Goal: Task Accomplishment & Management: Manage account settings

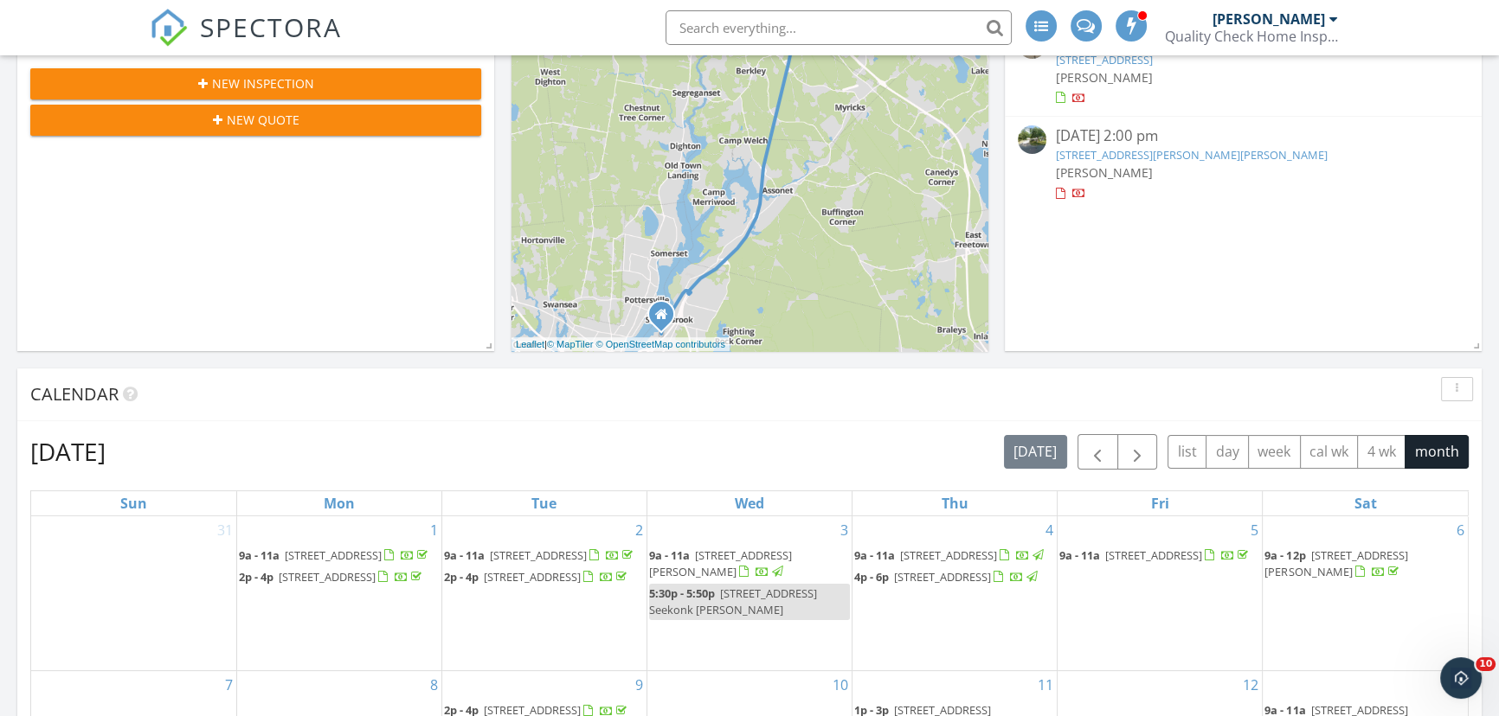
scroll to position [9, 9]
click at [1115, 150] on link "178 Judson St, Raynham, MA 02767" at bounding box center [1191, 155] width 272 height 16
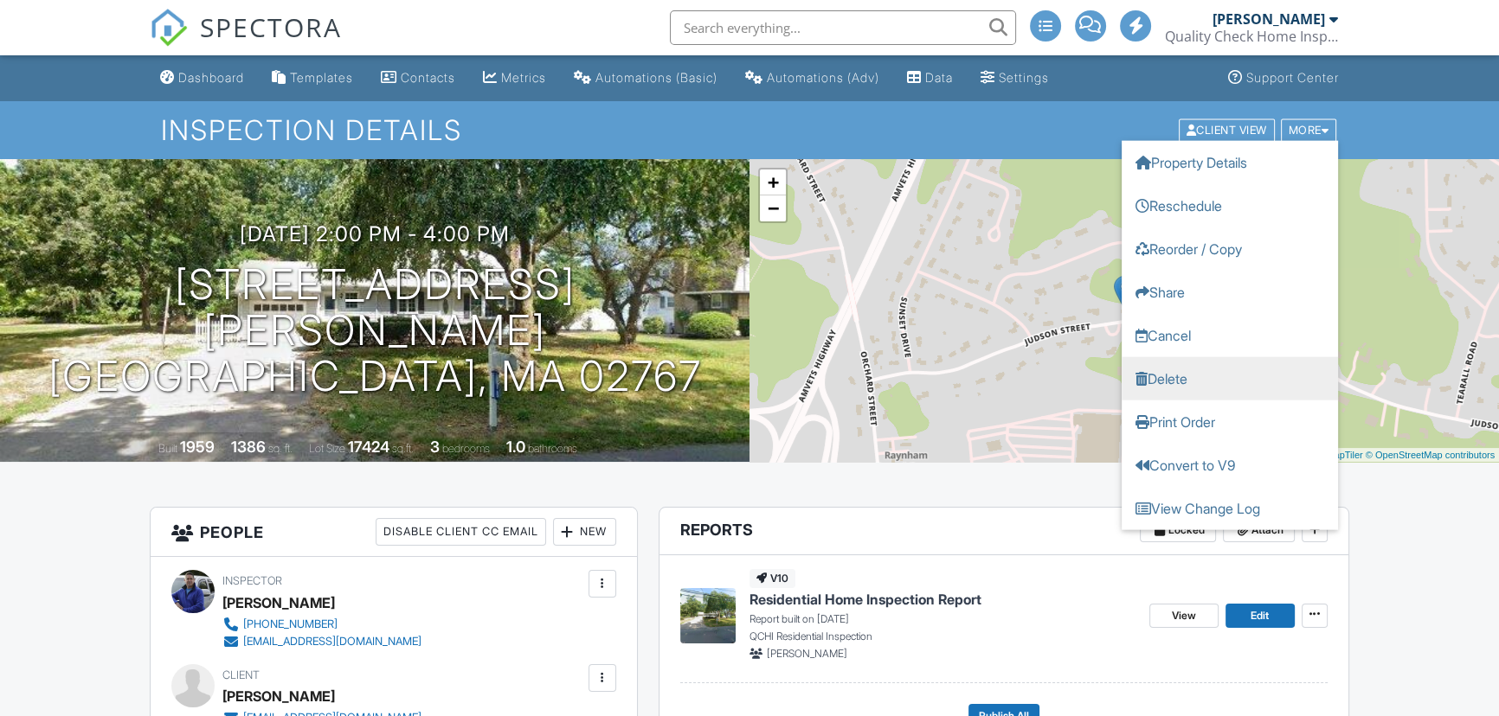
click at [1174, 375] on link "Delete" at bounding box center [1229, 377] width 216 height 43
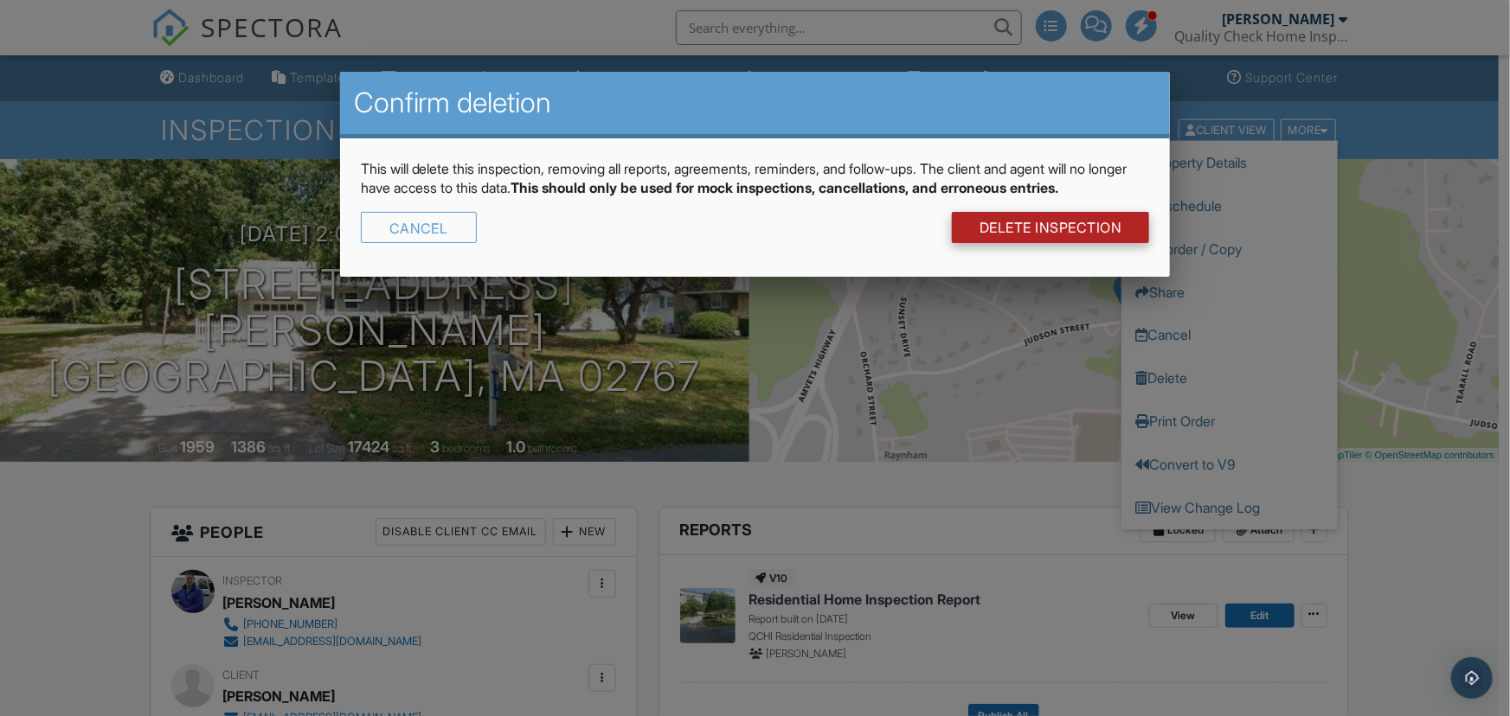
click at [1081, 225] on link "DELETE Inspection" at bounding box center [1051, 227] width 198 height 31
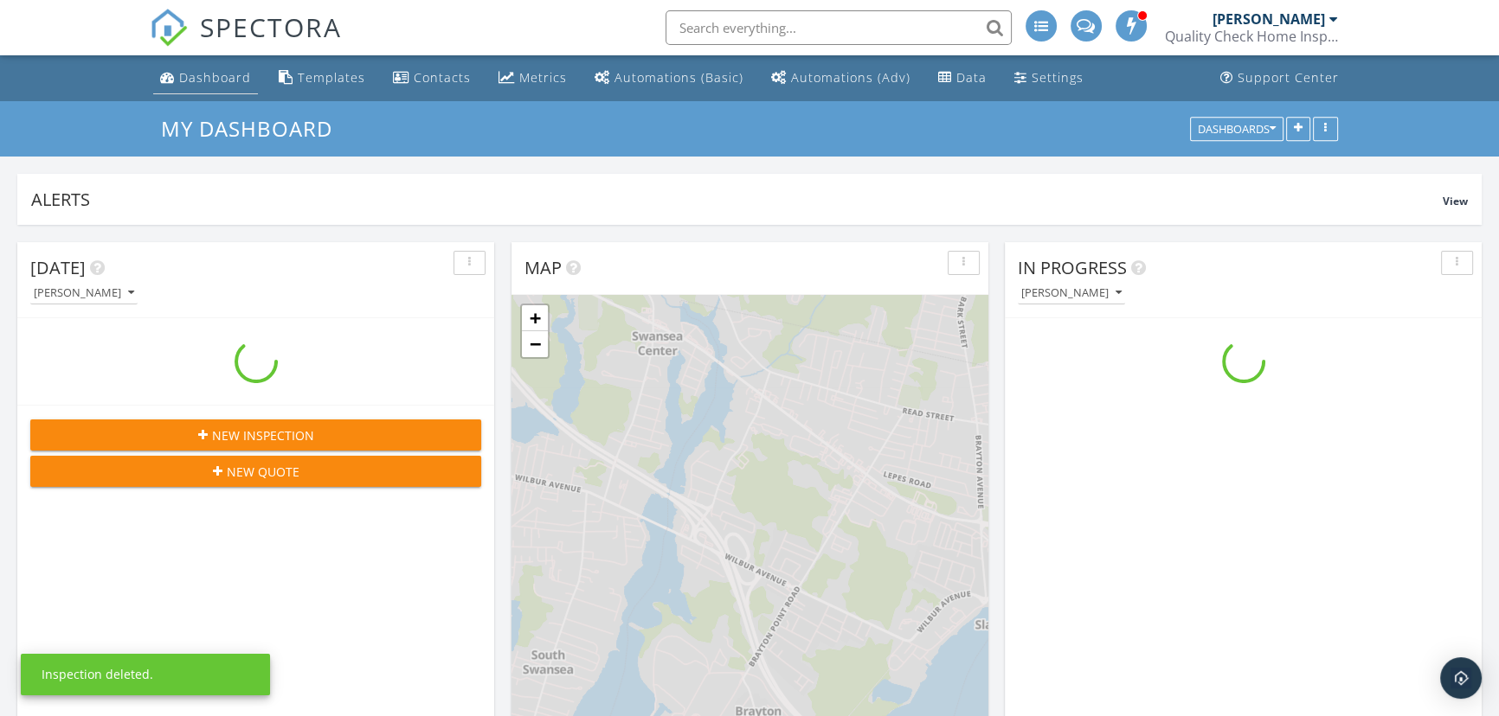
scroll to position [1773, 1523]
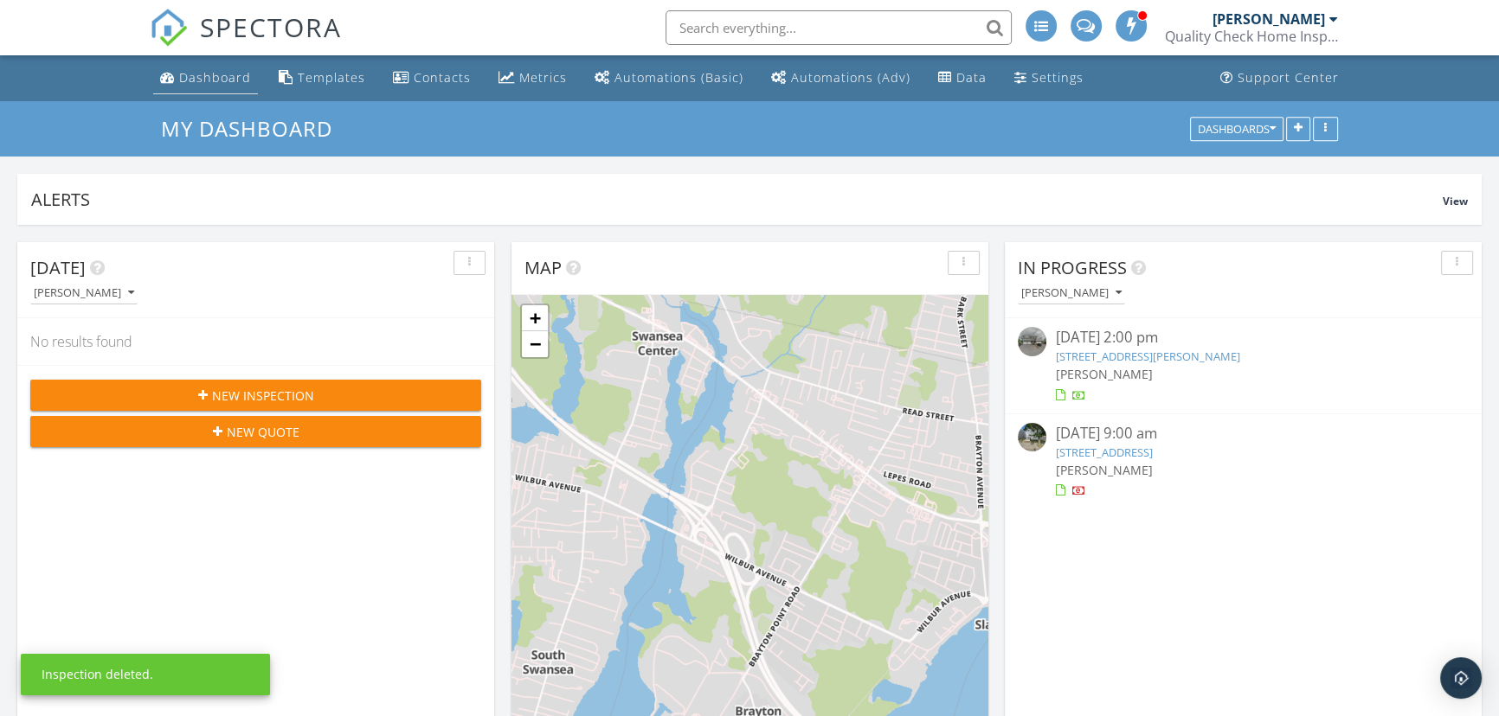
click at [226, 67] on link "Dashboard" at bounding box center [205, 78] width 105 height 32
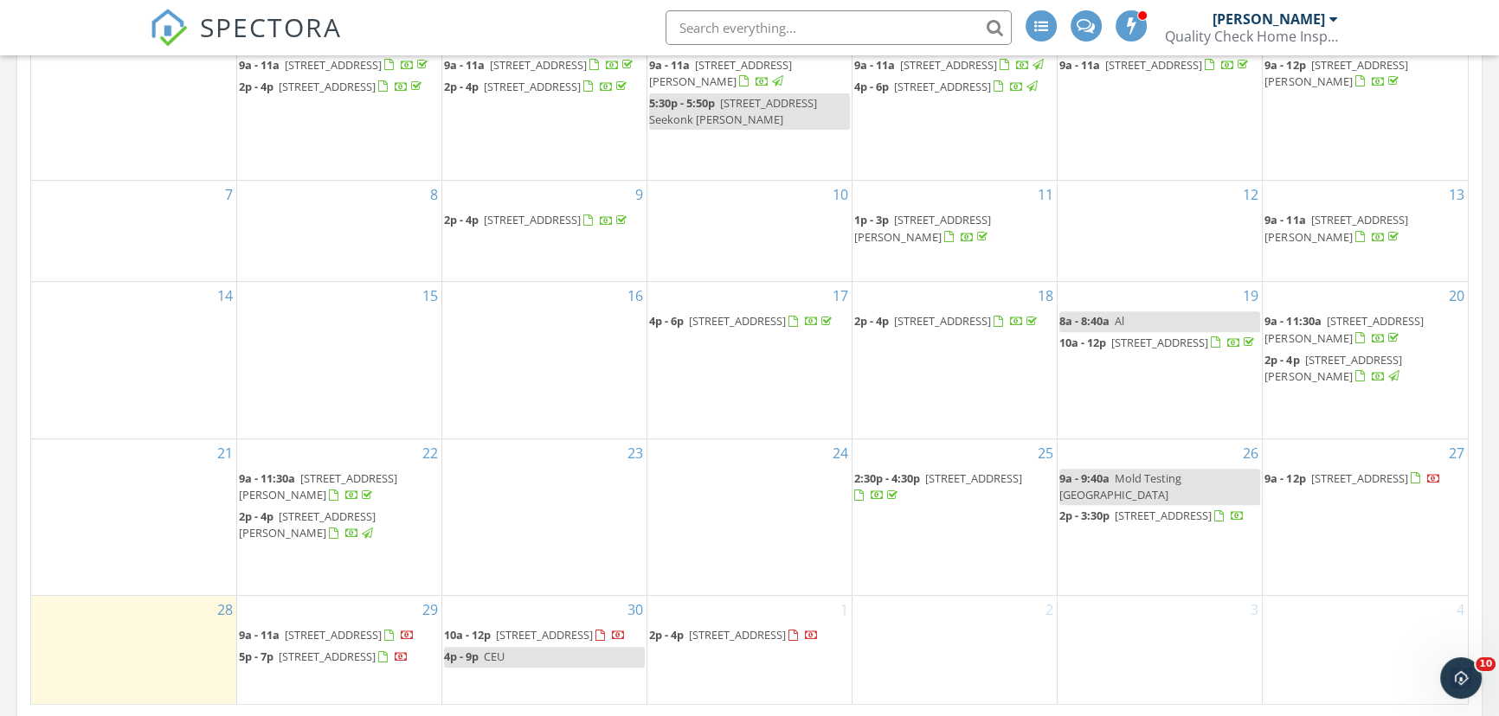
scroll to position [943, 0]
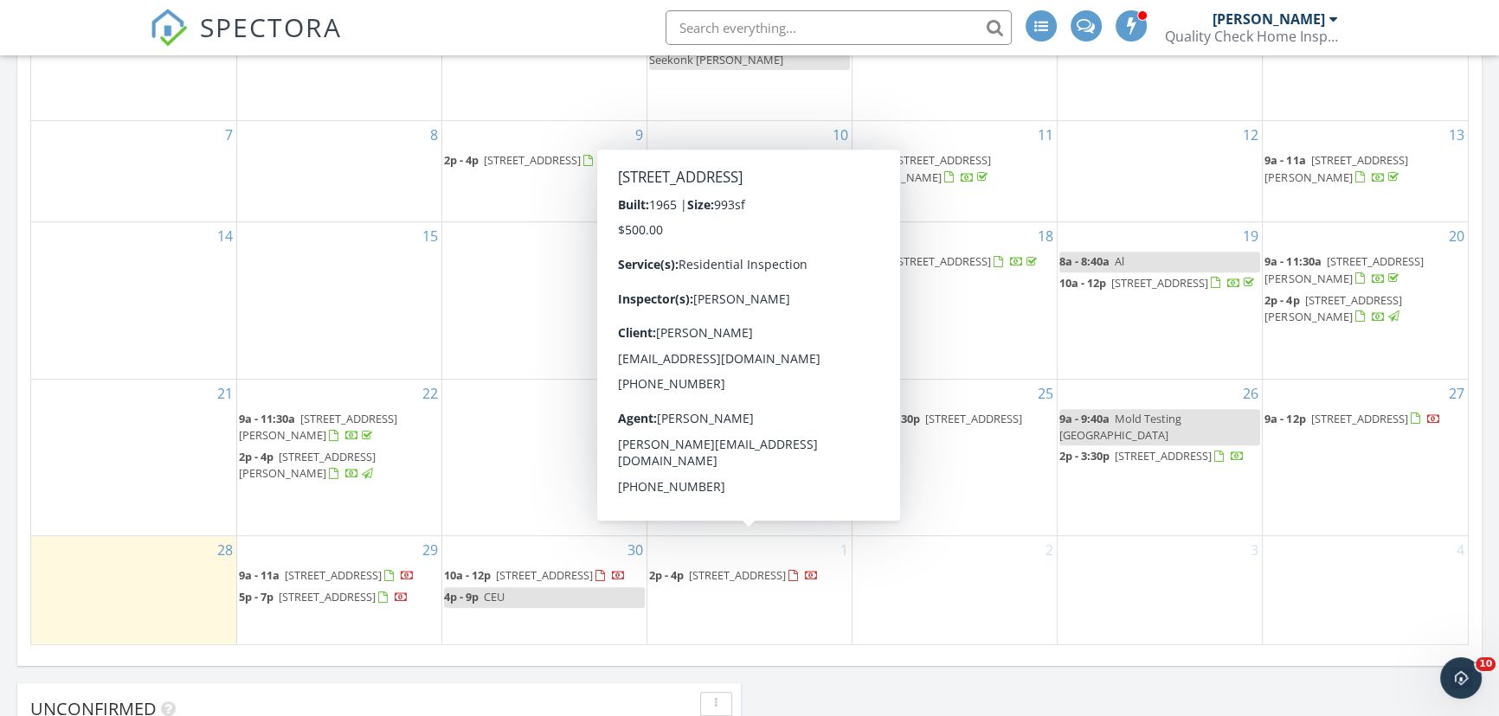
click at [805, 571] on div at bounding box center [812, 578] width 14 height 14
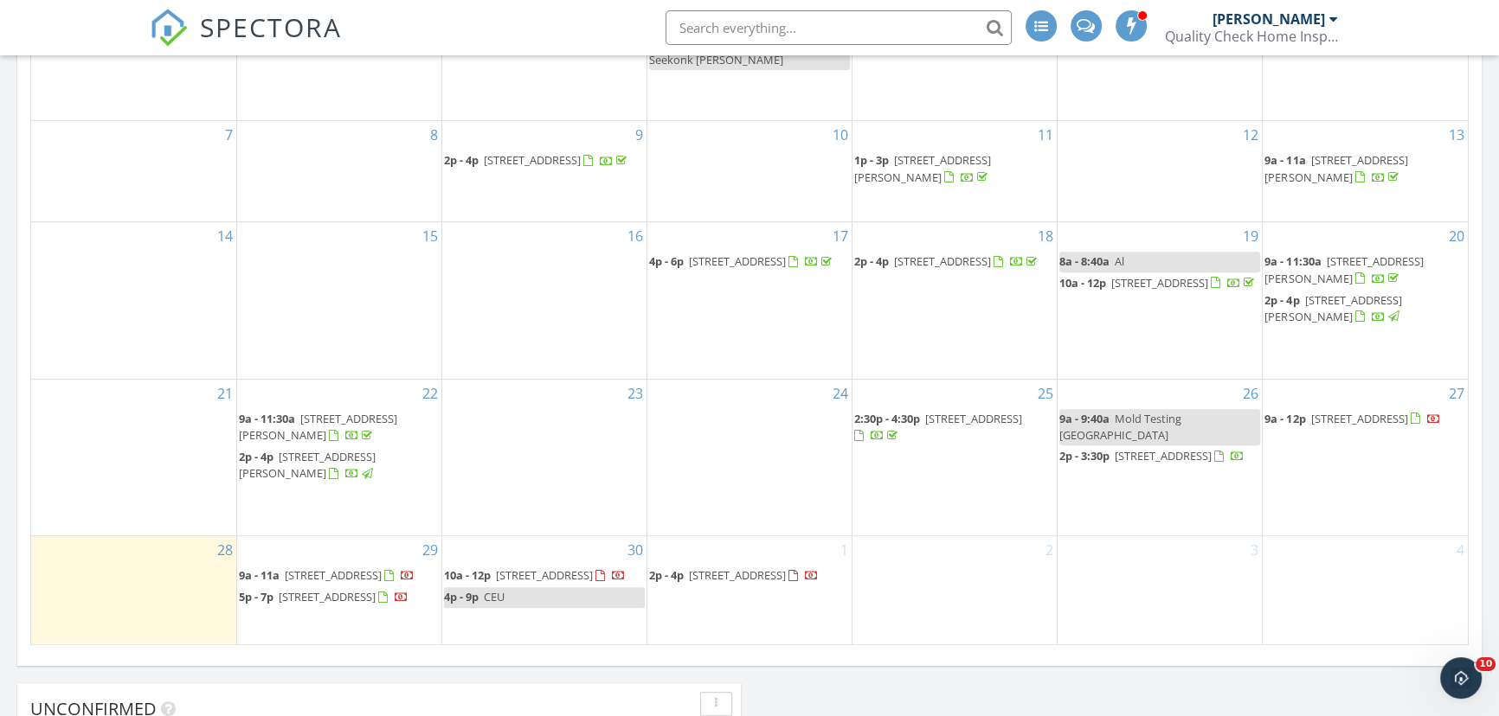
click at [549, 568] on span "17 Rush Pond Rd, Lakeville 02347" at bounding box center [544, 576] width 97 height 16
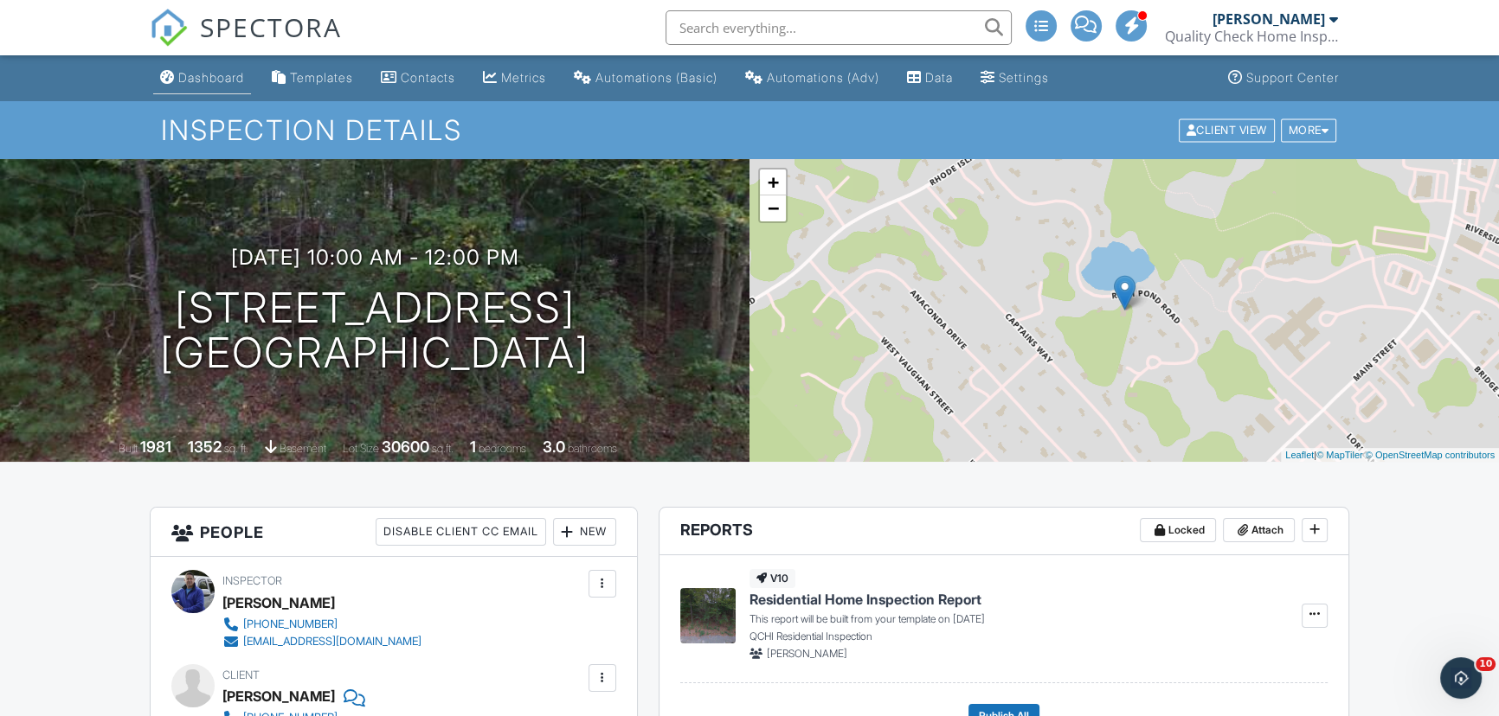
click at [240, 67] on link "Dashboard" at bounding box center [202, 78] width 98 height 32
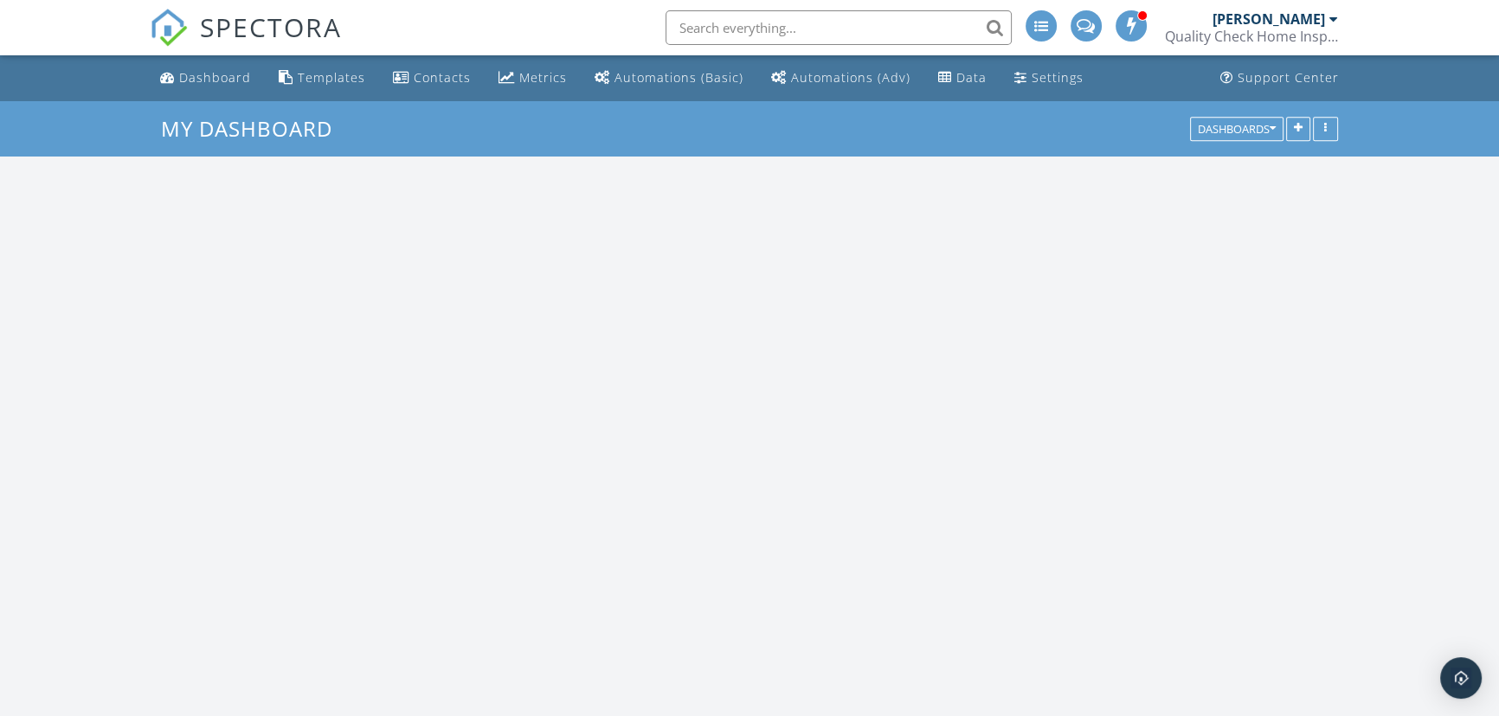
scroll to position [1773, 1523]
